Goal: Navigation & Orientation: Find specific page/section

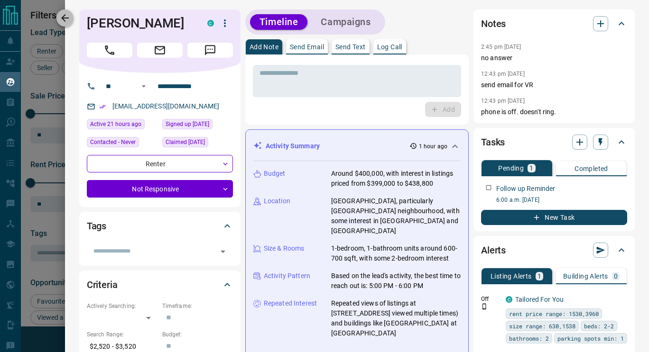
click at [65, 16] on icon "button" at bounding box center [64, 17] width 11 height 11
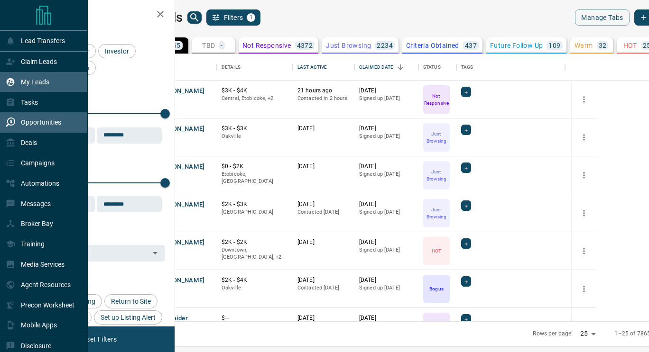
click at [40, 126] on p "Opportunities" at bounding box center [41, 123] width 40 height 8
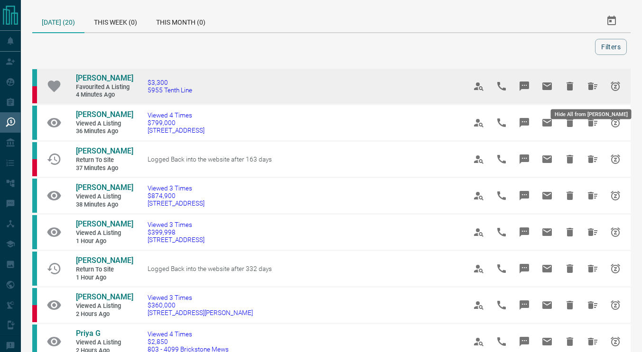
click at [594, 87] on icon "Hide All from Habeeb Bamigbola" at bounding box center [592, 86] width 11 height 11
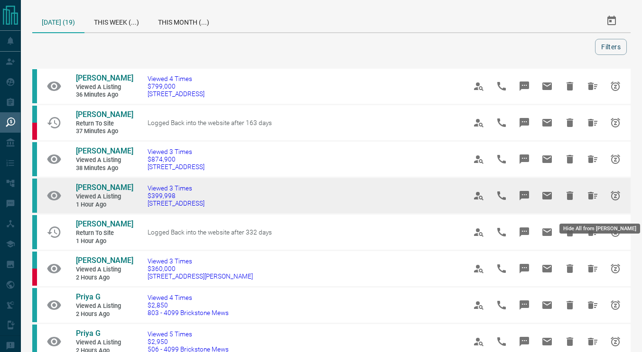
click at [595, 202] on icon "Hide All from Maria Pang" at bounding box center [592, 195] width 11 height 11
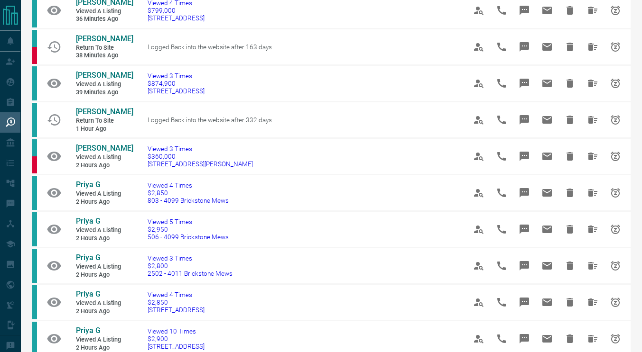
scroll to position [76, 0]
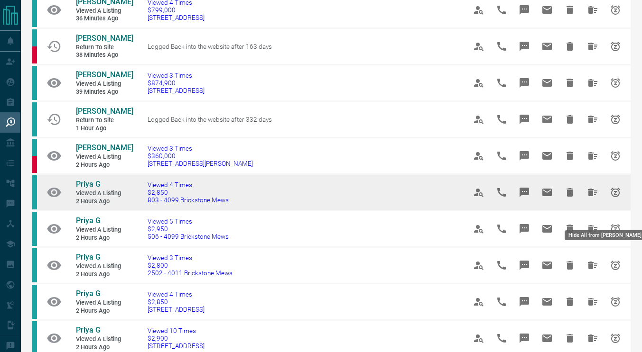
click at [590, 198] on icon "Hide All from Priya G" at bounding box center [592, 192] width 11 height 11
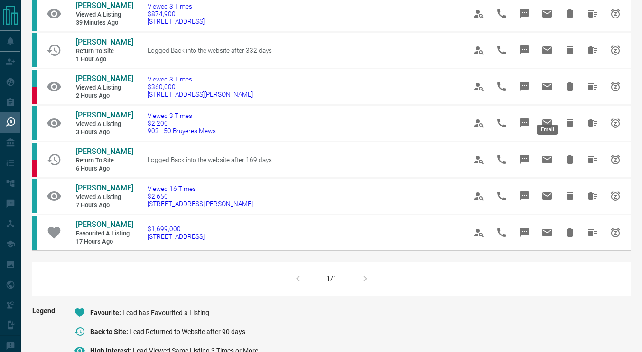
scroll to position [146, 0]
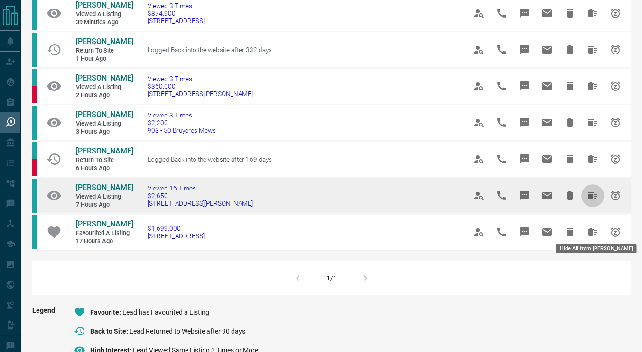
click at [596, 202] on icon "Hide All from MAITRI MODH" at bounding box center [592, 195] width 11 height 11
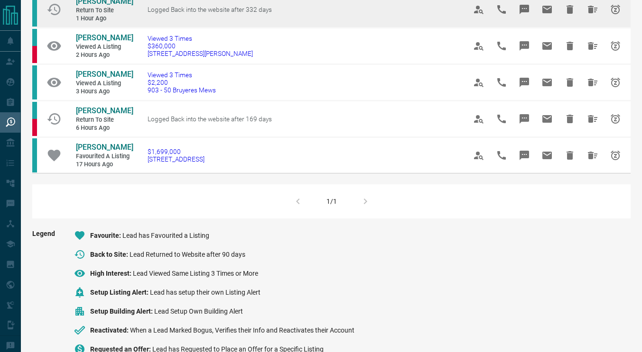
scroll to position [187, 0]
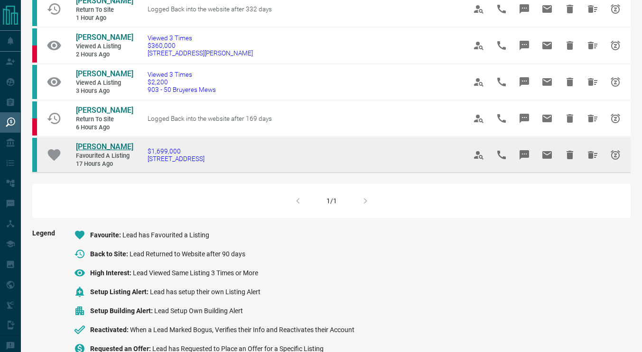
click at [109, 151] on span "[PERSON_NAME]" at bounding box center [104, 146] width 57 height 9
click at [589, 166] on button "Hide All from Lori Mousseau" at bounding box center [592, 155] width 23 height 23
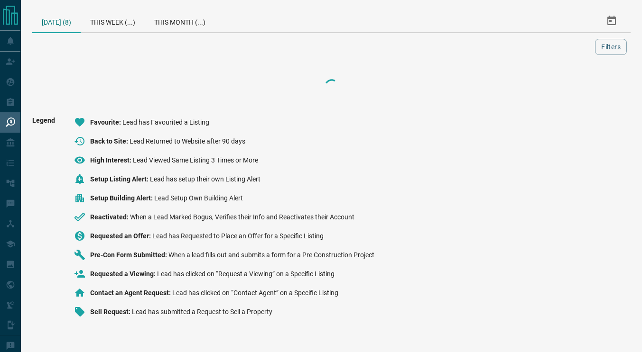
scroll to position [0, 0]
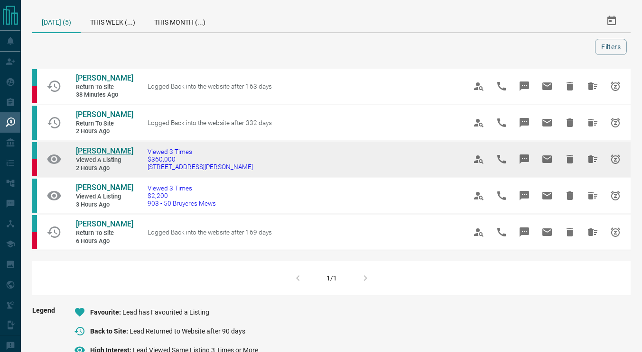
click at [97, 156] on span "[PERSON_NAME]" at bounding box center [104, 151] width 57 height 9
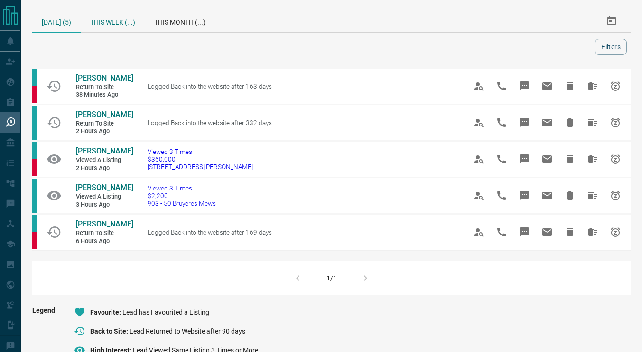
click at [129, 23] on div "This Week (...)" at bounding box center [113, 20] width 64 height 23
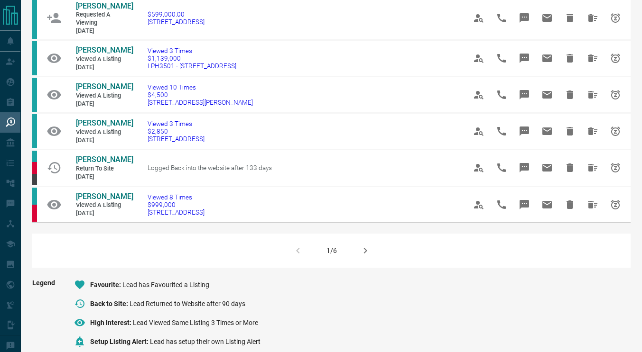
scroll to position [583, 0]
click at [368, 257] on icon "button" at bounding box center [364, 251] width 11 height 11
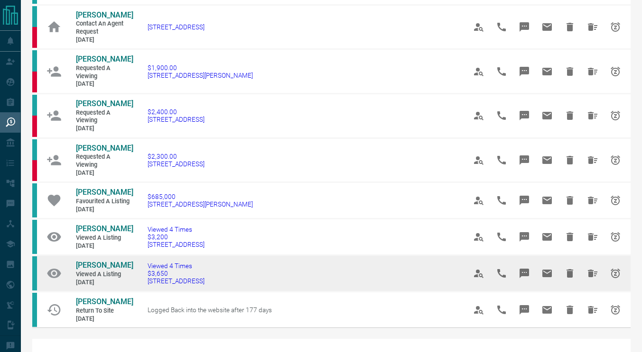
scroll to position [506, 0]
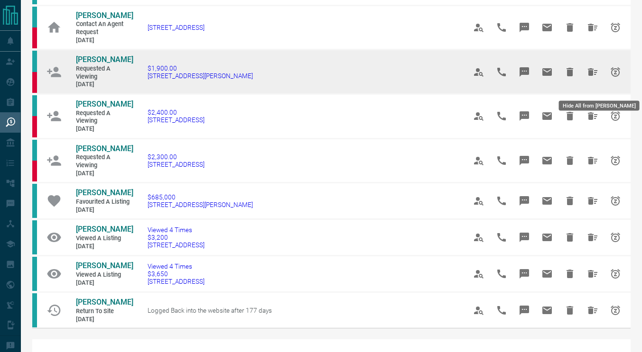
click at [596, 76] on button "Hide All from Juliane Reis" at bounding box center [592, 72] width 23 height 23
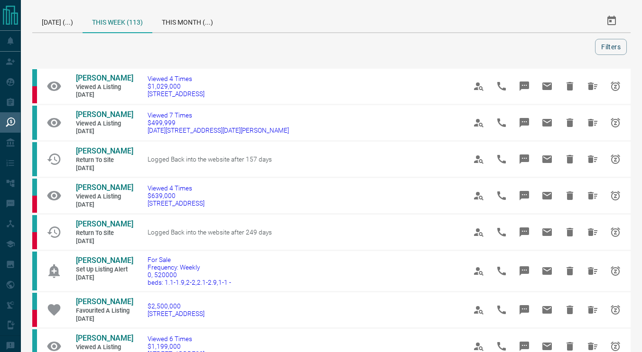
scroll to position [84, 0]
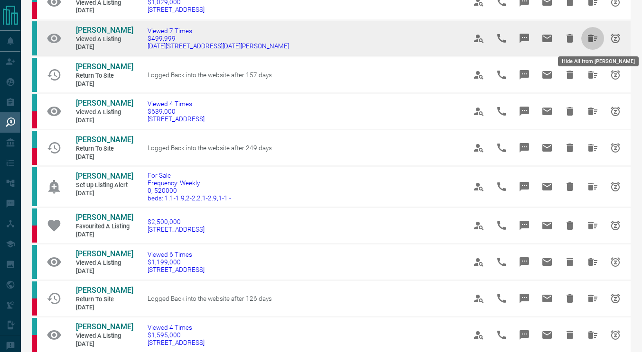
click at [597, 32] on button "Hide All from Luis Da Silva" at bounding box center [592, 38] width 23 height 23
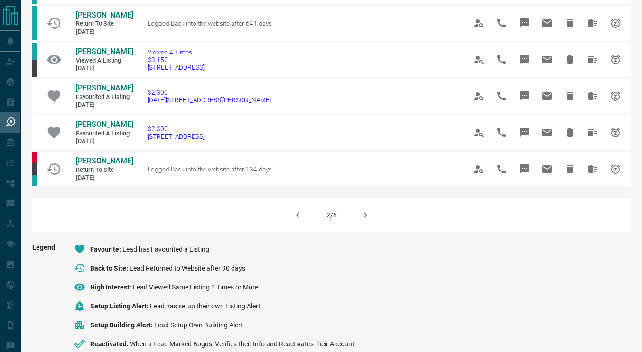
scroll to position [617, 0]
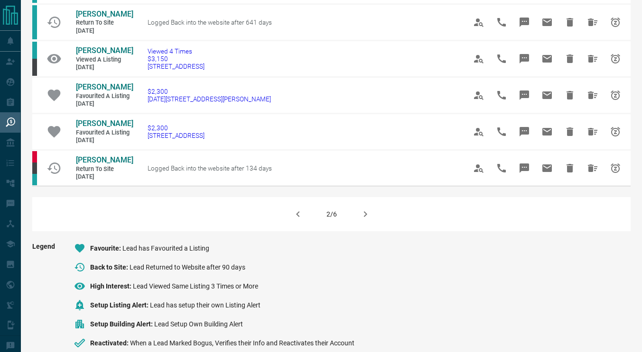
click at [365, 217] on icon "button" at bounding box center [364, 214] width 3 height 6
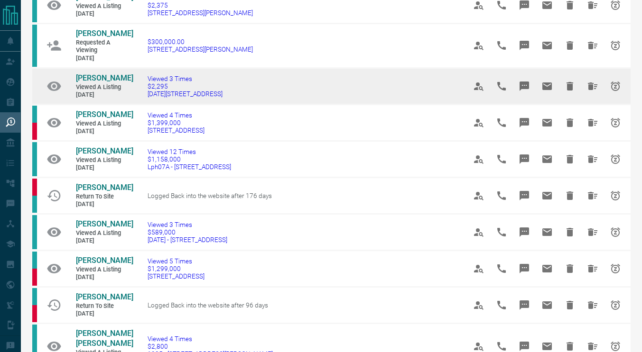
scroll to position [82, 0]
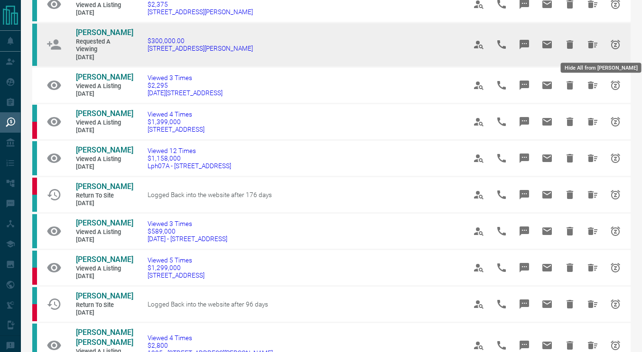
click at [592, 45] on icon "Hide All from Olivia Cich" at bounding box center [591, 45] width 9 height 8
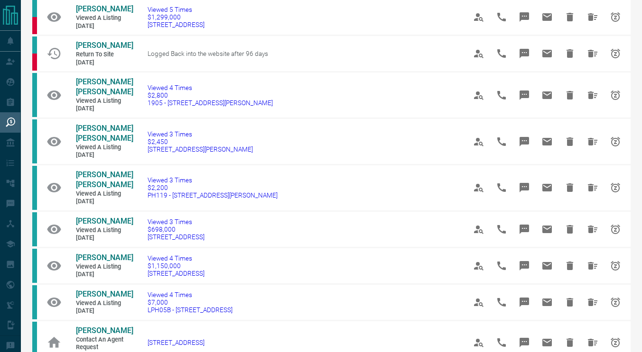
scroll to position [177, 0]
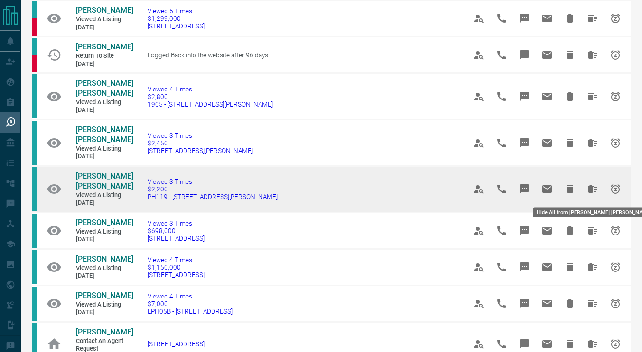
click at [588, 184] on icon "Hide All from Heena Firdose Heena Firdose" at bounding box center [592, 188] width 11 height 11
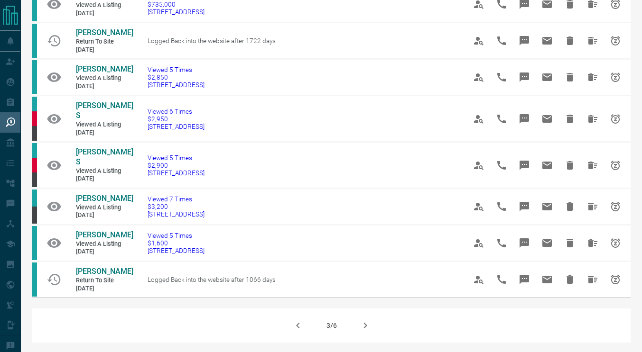
scroll to position [529, 0]
click at [361, 320] on icon "button" at bounding box center [364, 325] width 11 height 11
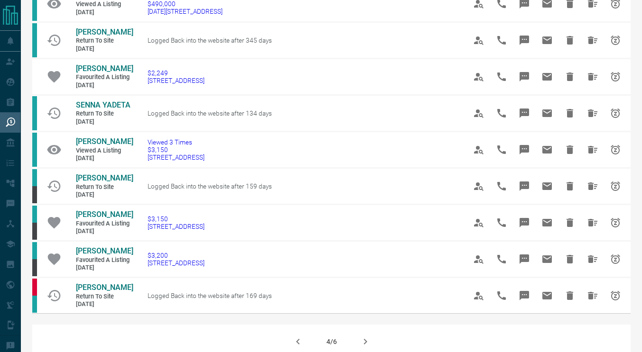
scroll to position [483, 0]
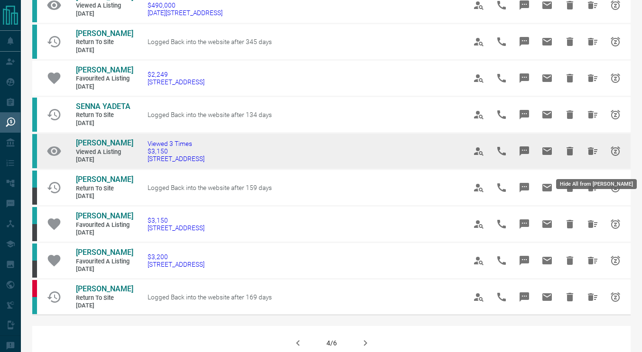
click at [588, 157] on icon "Hide All from Eamonn Doyle" at bounding box center [592, 151] width 11 height 11
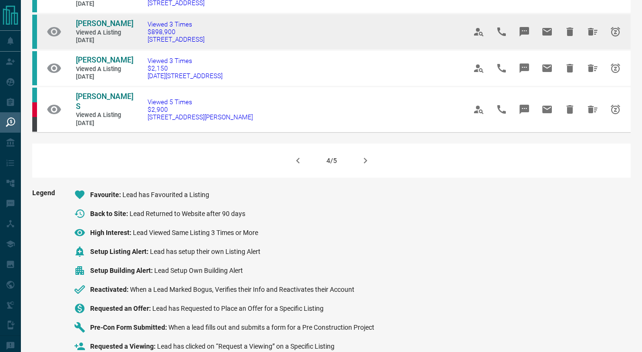
scroll to position [677, 0]
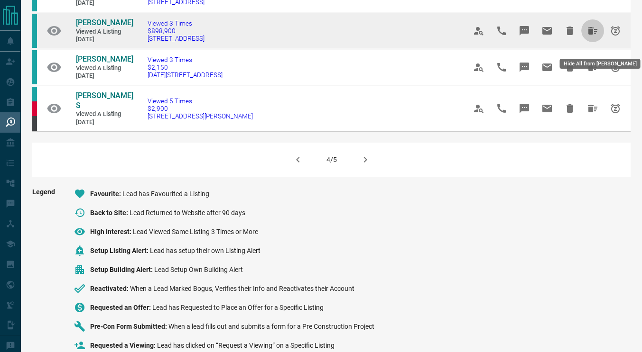
click at [592, 35] on icon "Hide All from Fernando P" at bounding box center [591, 31] width 9 height 8
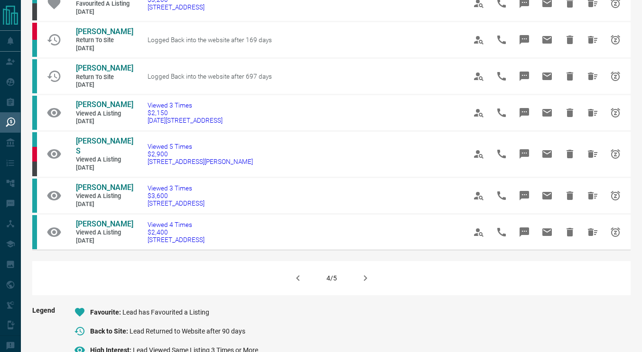
scroll to position [559, 0]
click at [366, 275] on icon "button" at bounding box center [364, 277] width 11 height 11
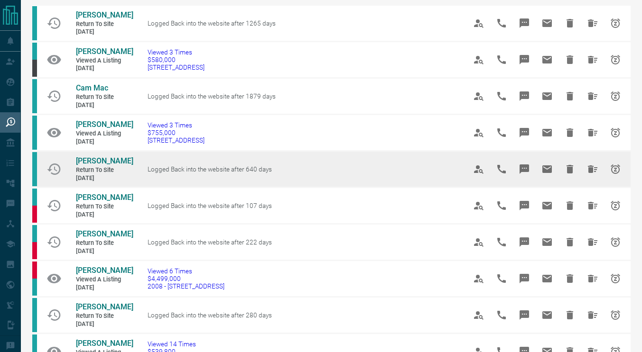
scroll to position [64, 0]
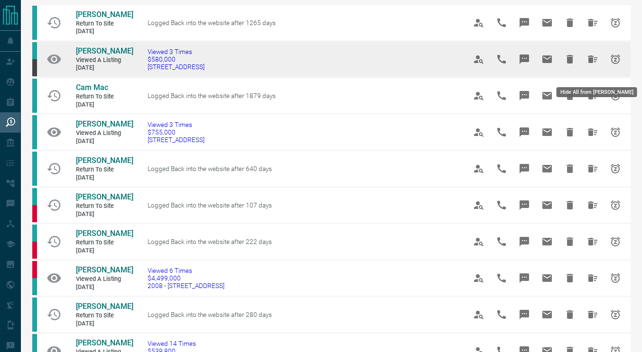
click at [591, 65] on icon "Hide All from Val Zejnullahu" at bounding box center [592, 59] width 11 height 11
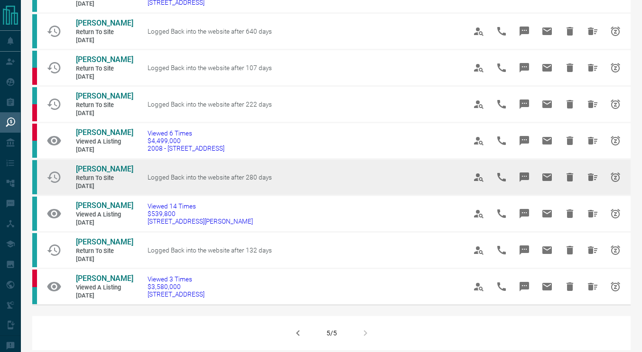
scroll to position [164, 0]
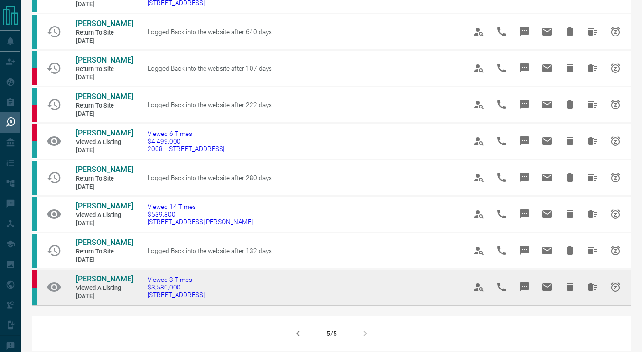
click at [98, 284] on span "[PERSON_NAME]" at bounding box center [104, 279] width 57 height 9
